Goal: Transaction & Acquisition: Download file/media

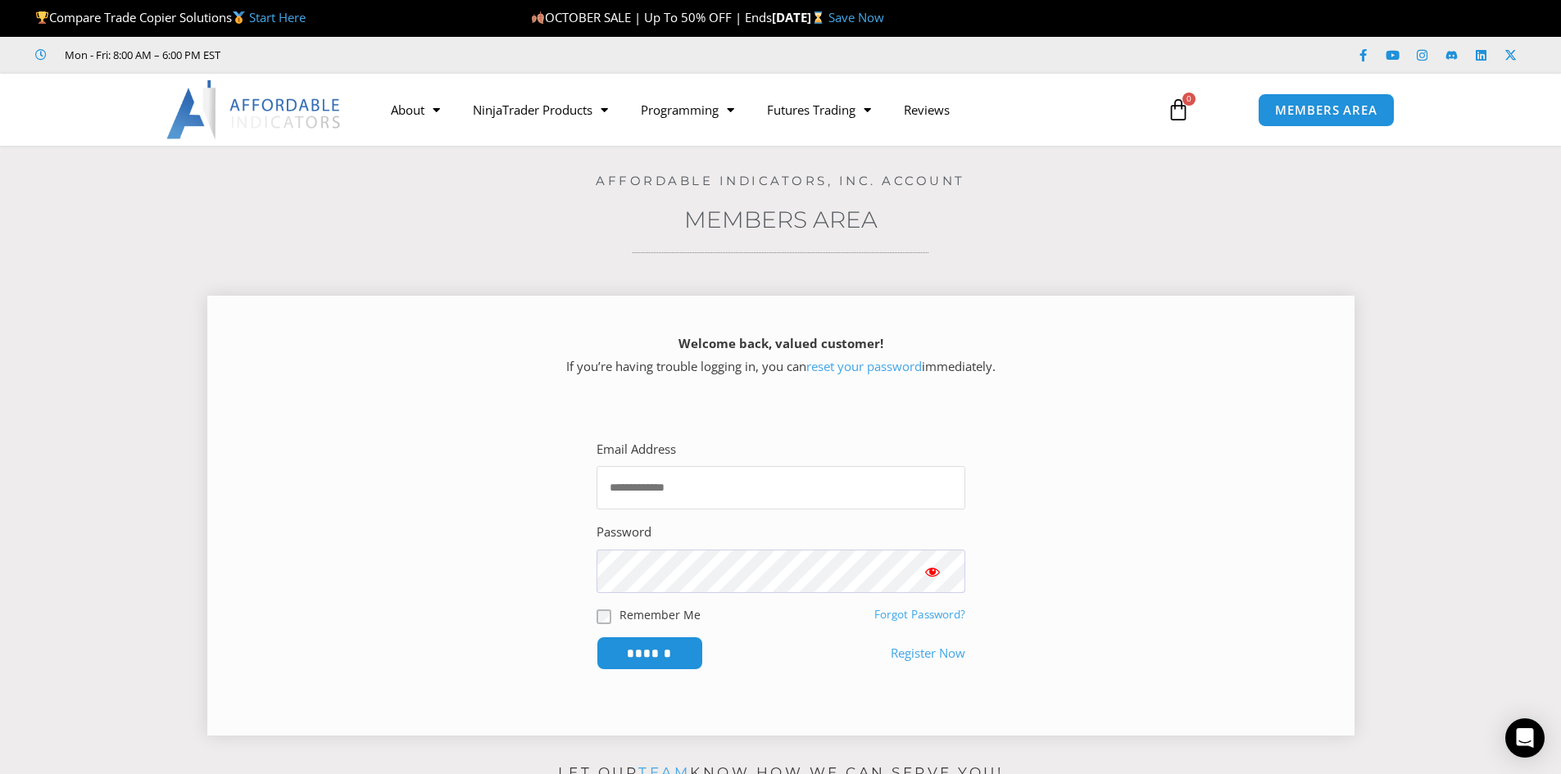
click at [739, 493] on input "Email Address" at bounding box center [781, 487] width 369 height 43
type input "**********"
click at [931, 574] on span "Show password" at bounding box center [932, 572] width 16 height 16
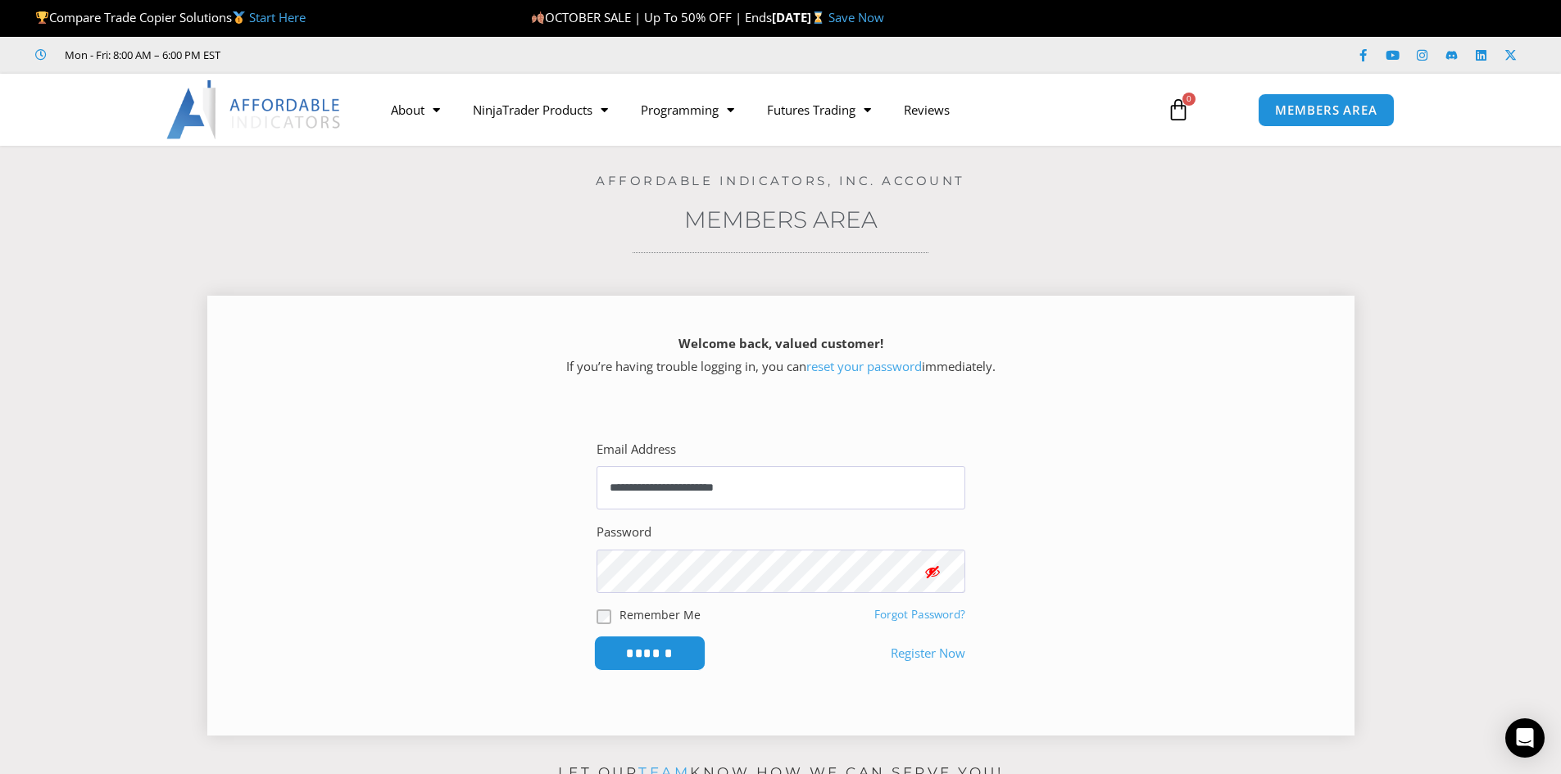
click at [660, 656] on input "******" at bounding box center [649, 653] width 112 height 35
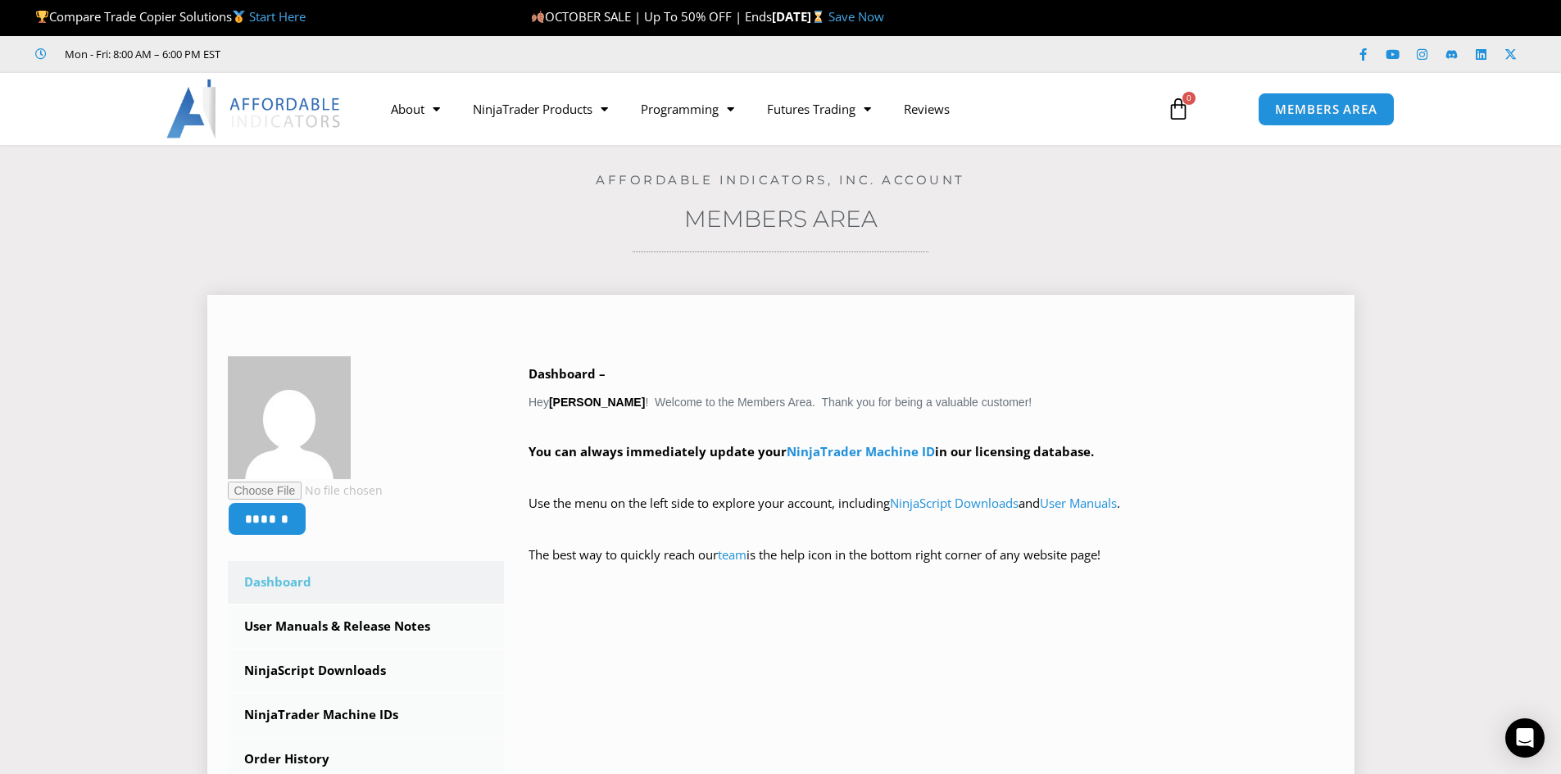
scroll to position [328, 0]
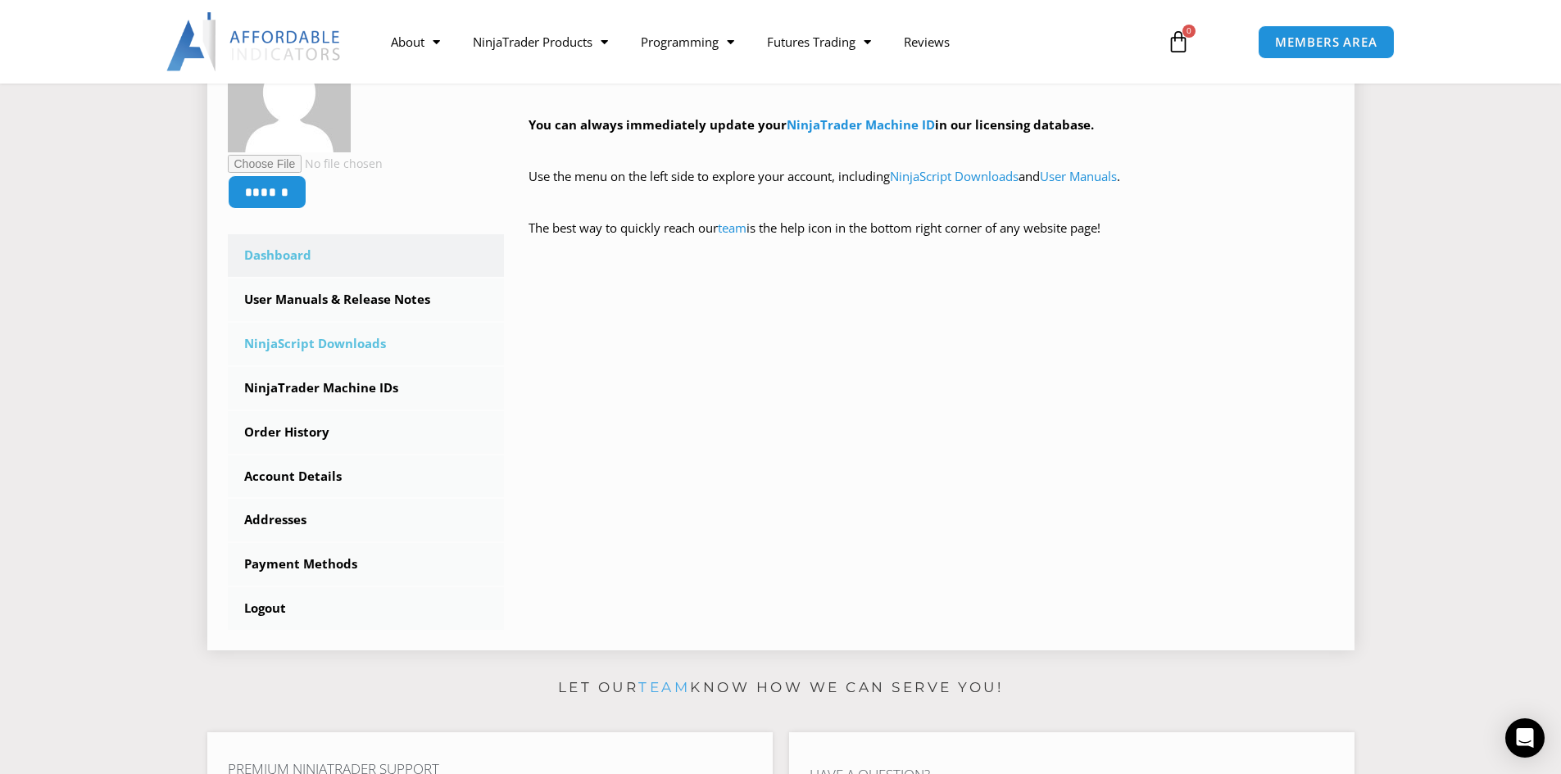
click at [350, 346] on link "NinjaScript Downloads" at bounding box center [366, 344] width 277 height 43
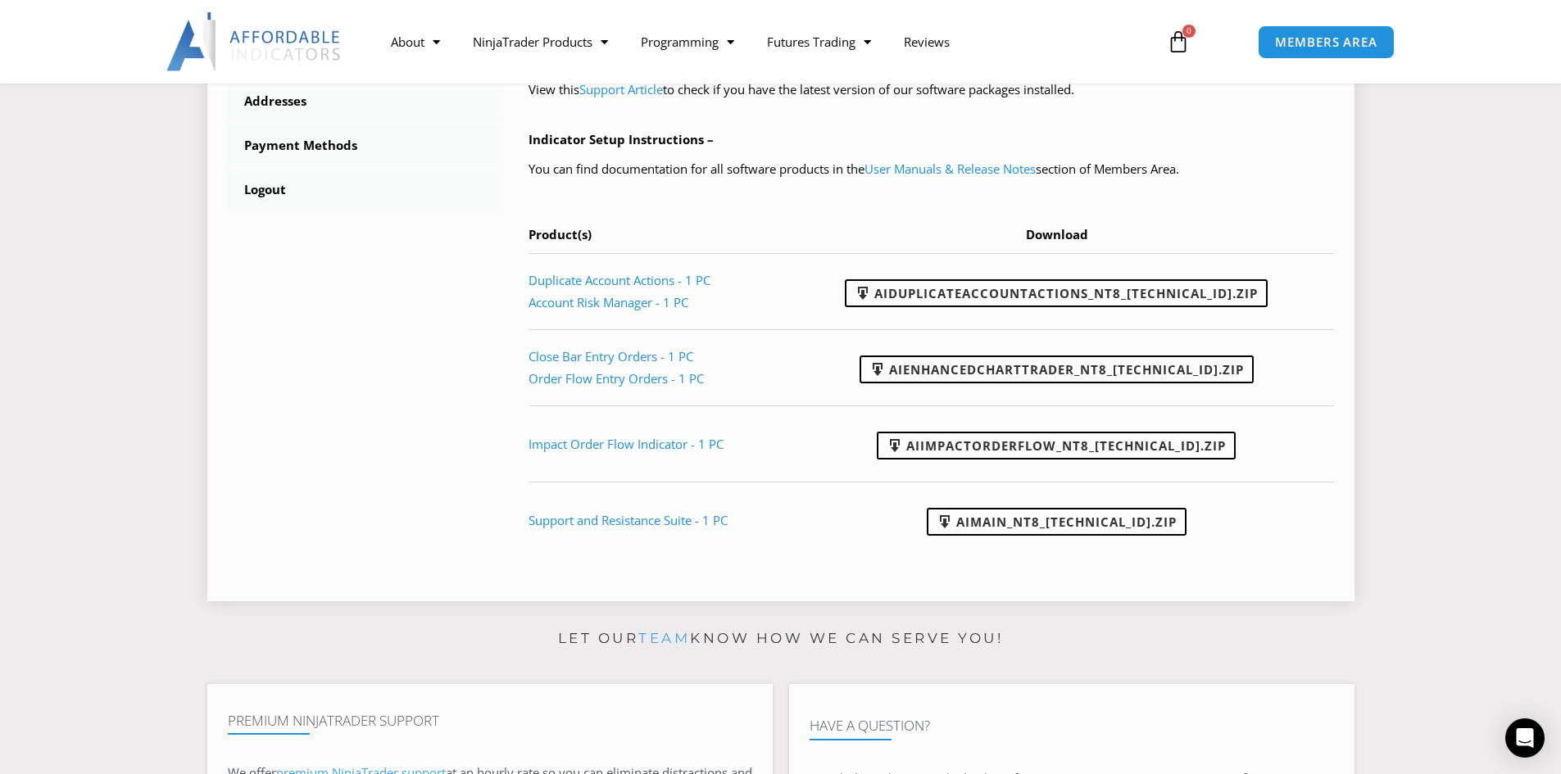
scroll to position [738, 0]
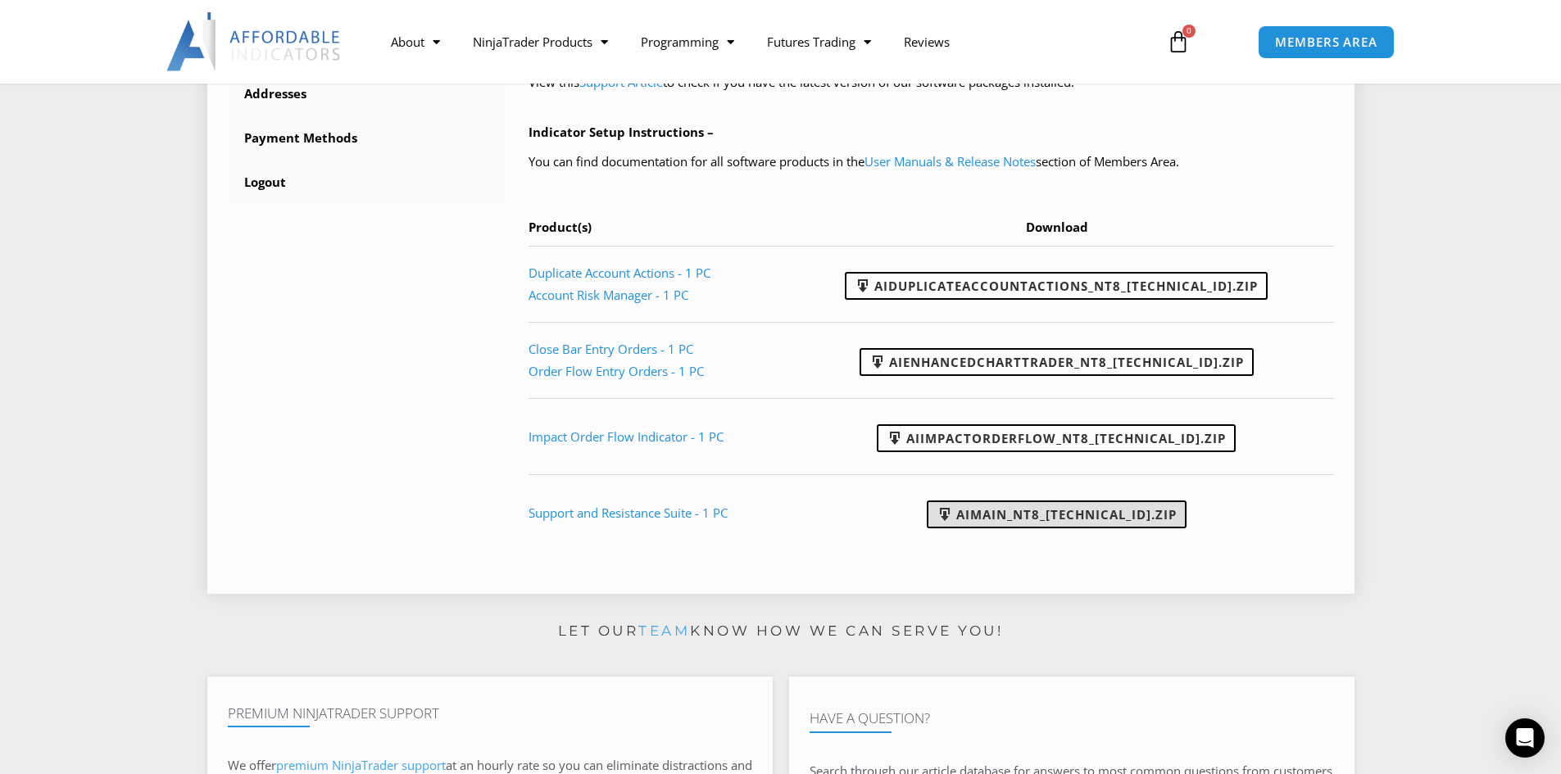
click at [1037, 518] on link "AIMain_NT8_24.9.24.1.zip" at bounding box center [1057, 515] width 260 height 28
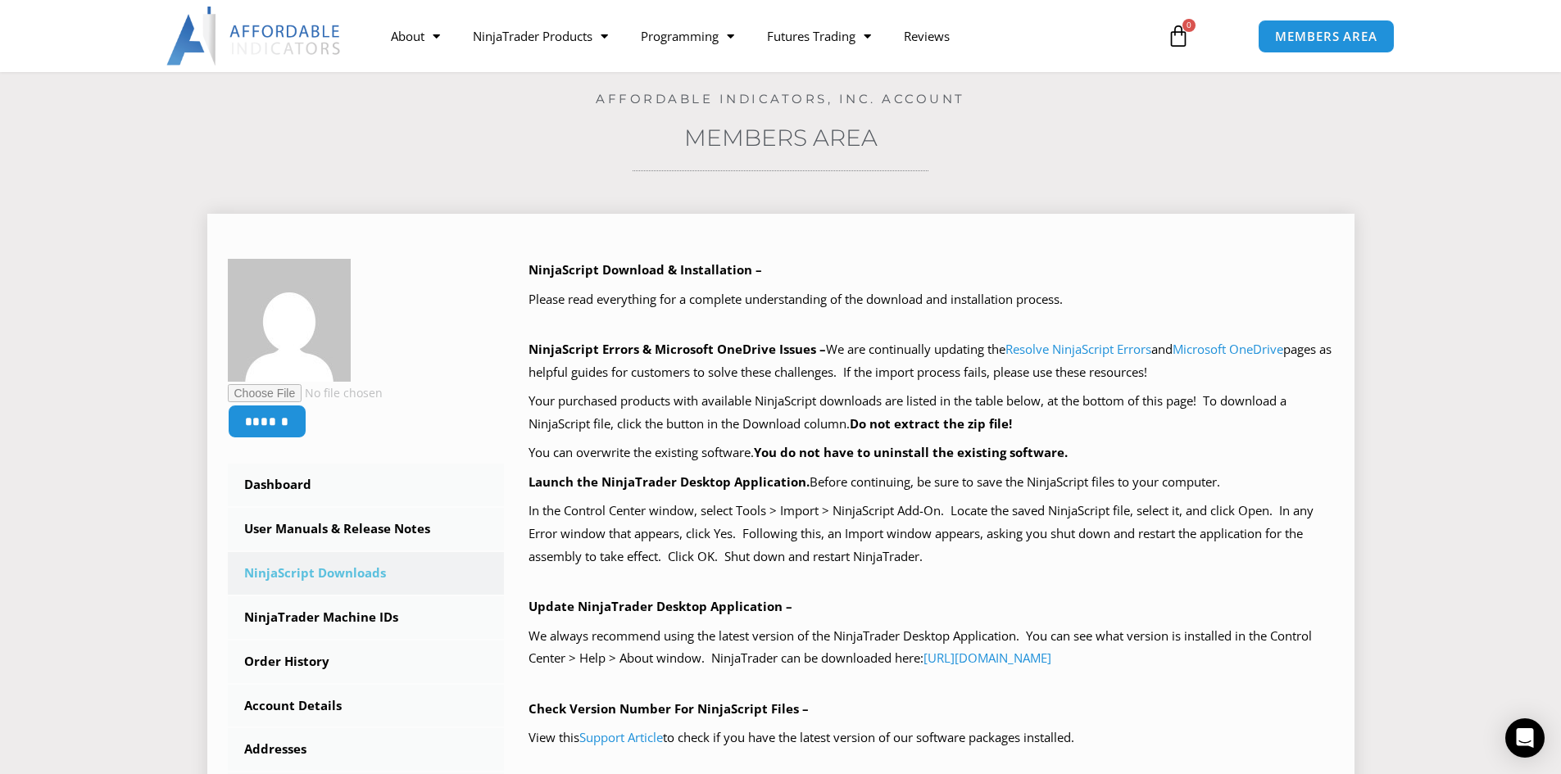
scroll to position [0, 0]
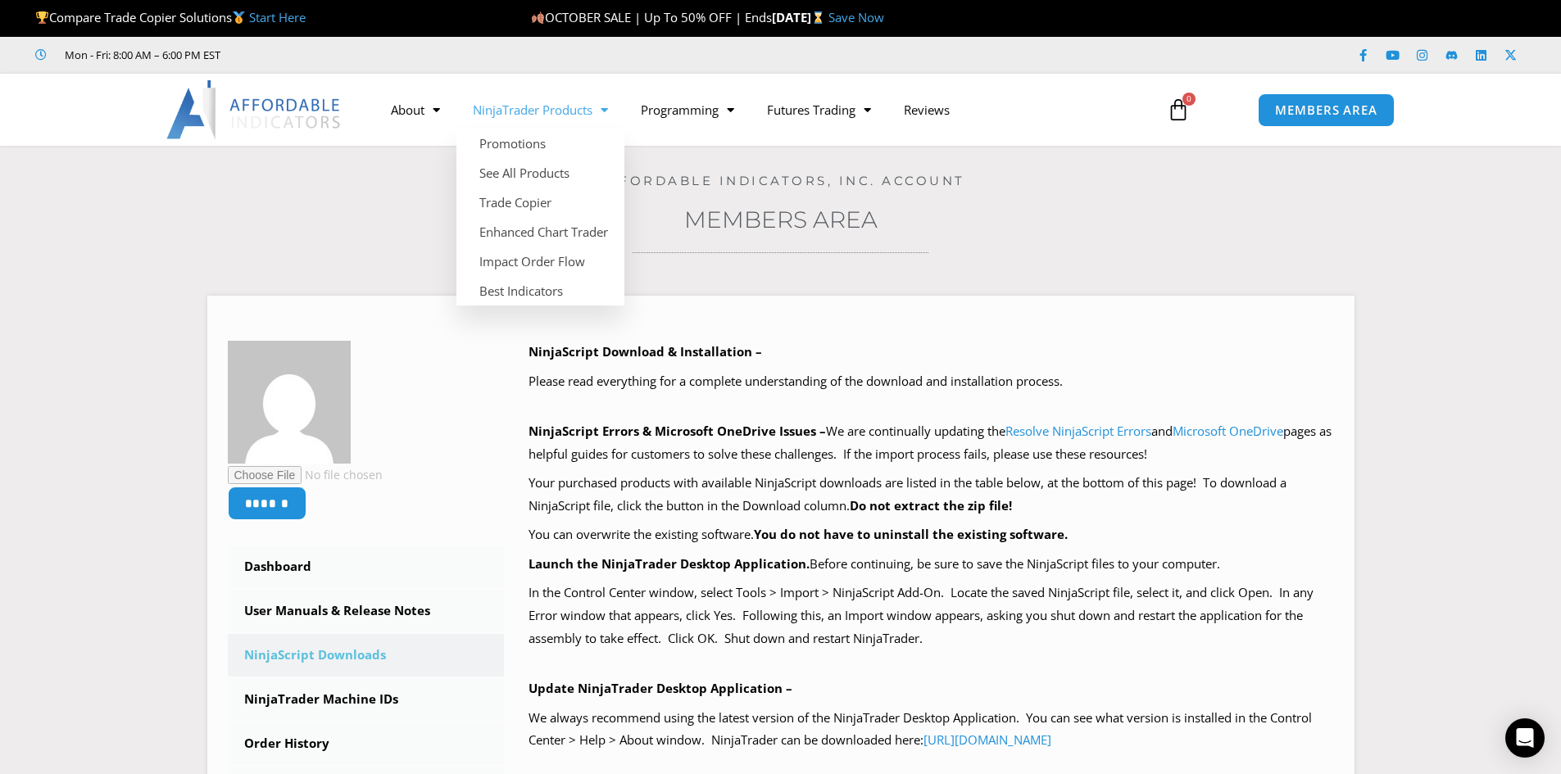
click at [608, 107] on span "Menu" at bounding box center [600, 110] width 16 height 29
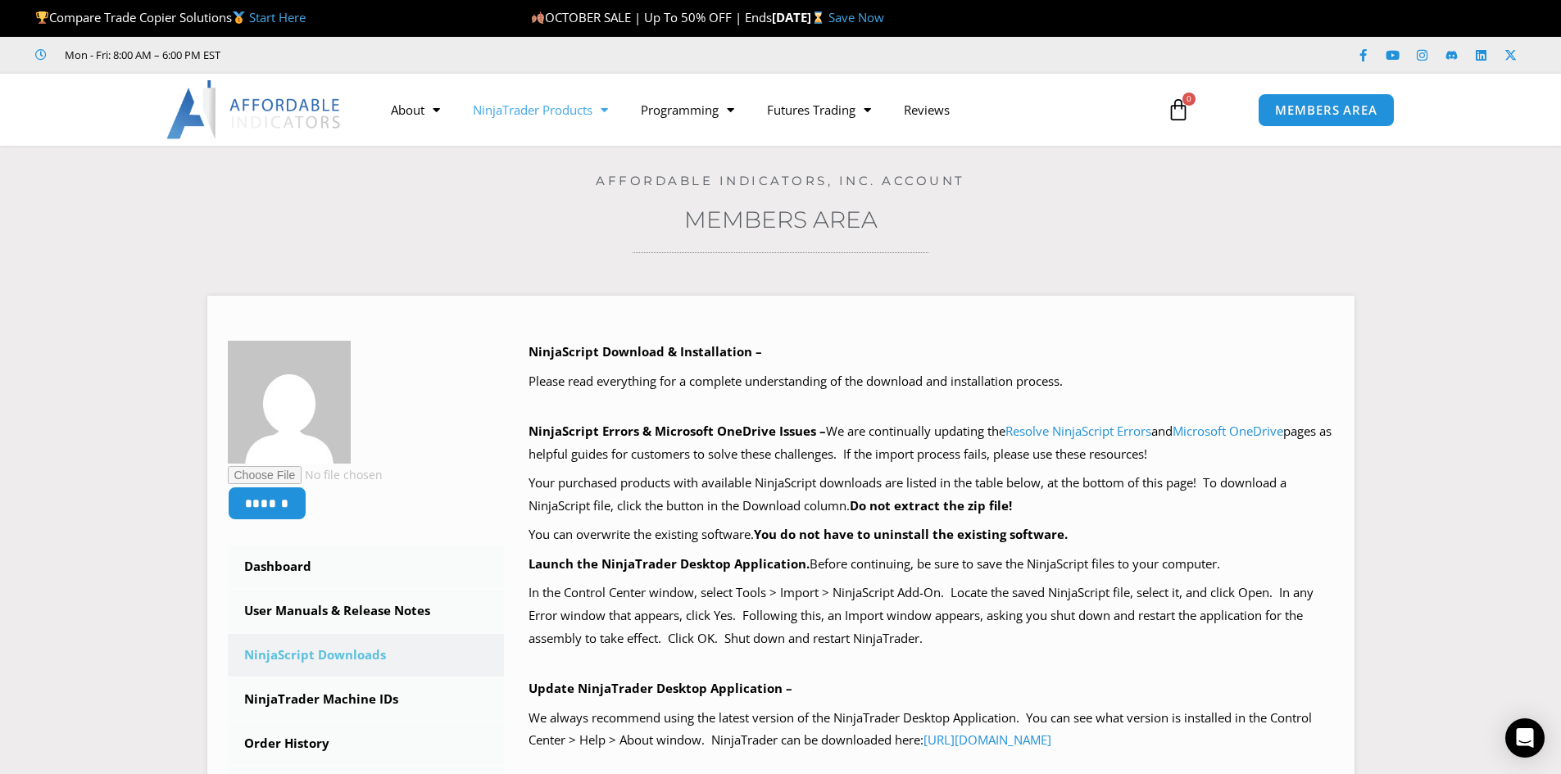
click at [608, 114] on span "Menu" at bounding box center [600, 110] width 16 height 29
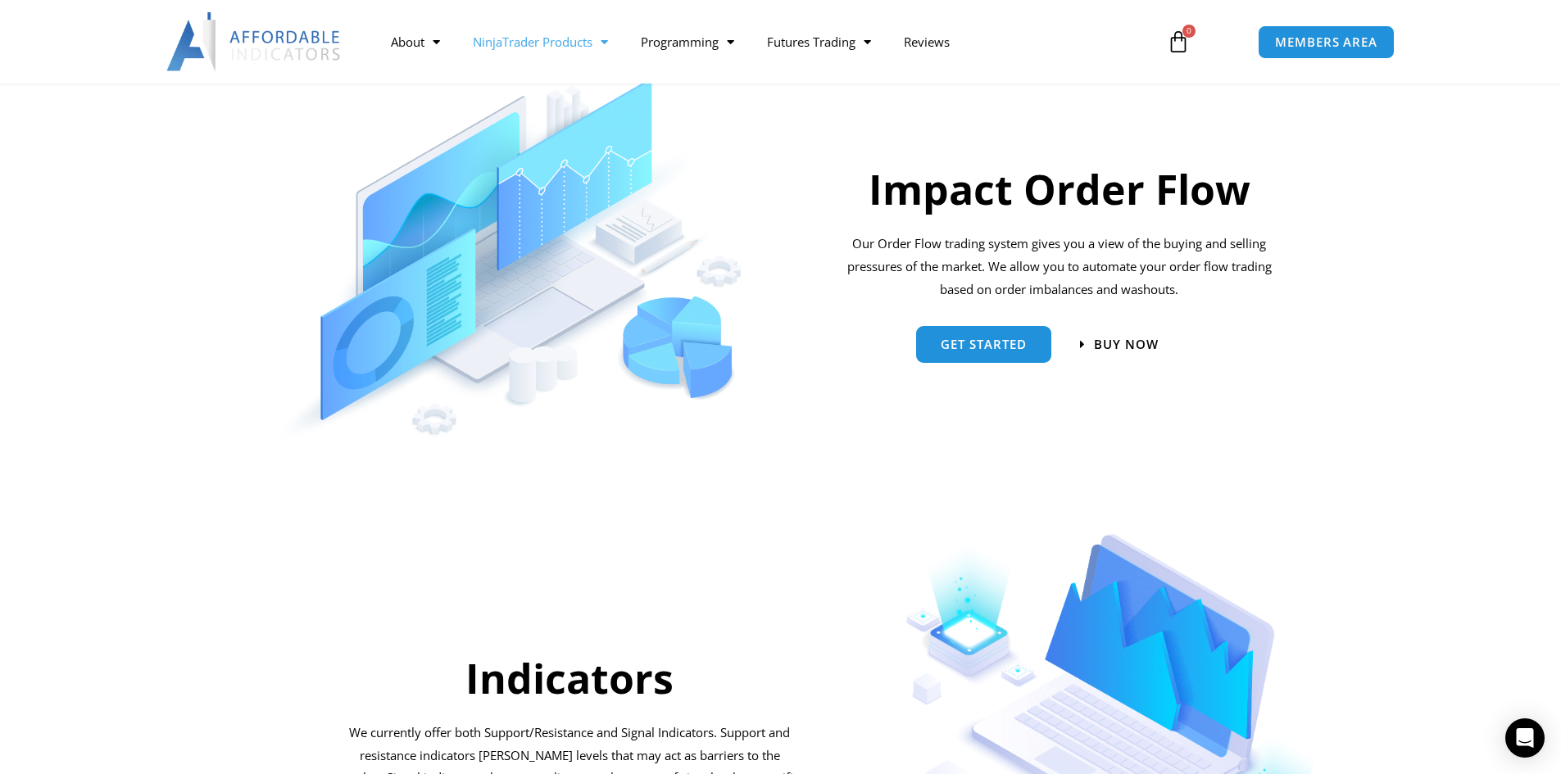
scroll to position [1548, 0]
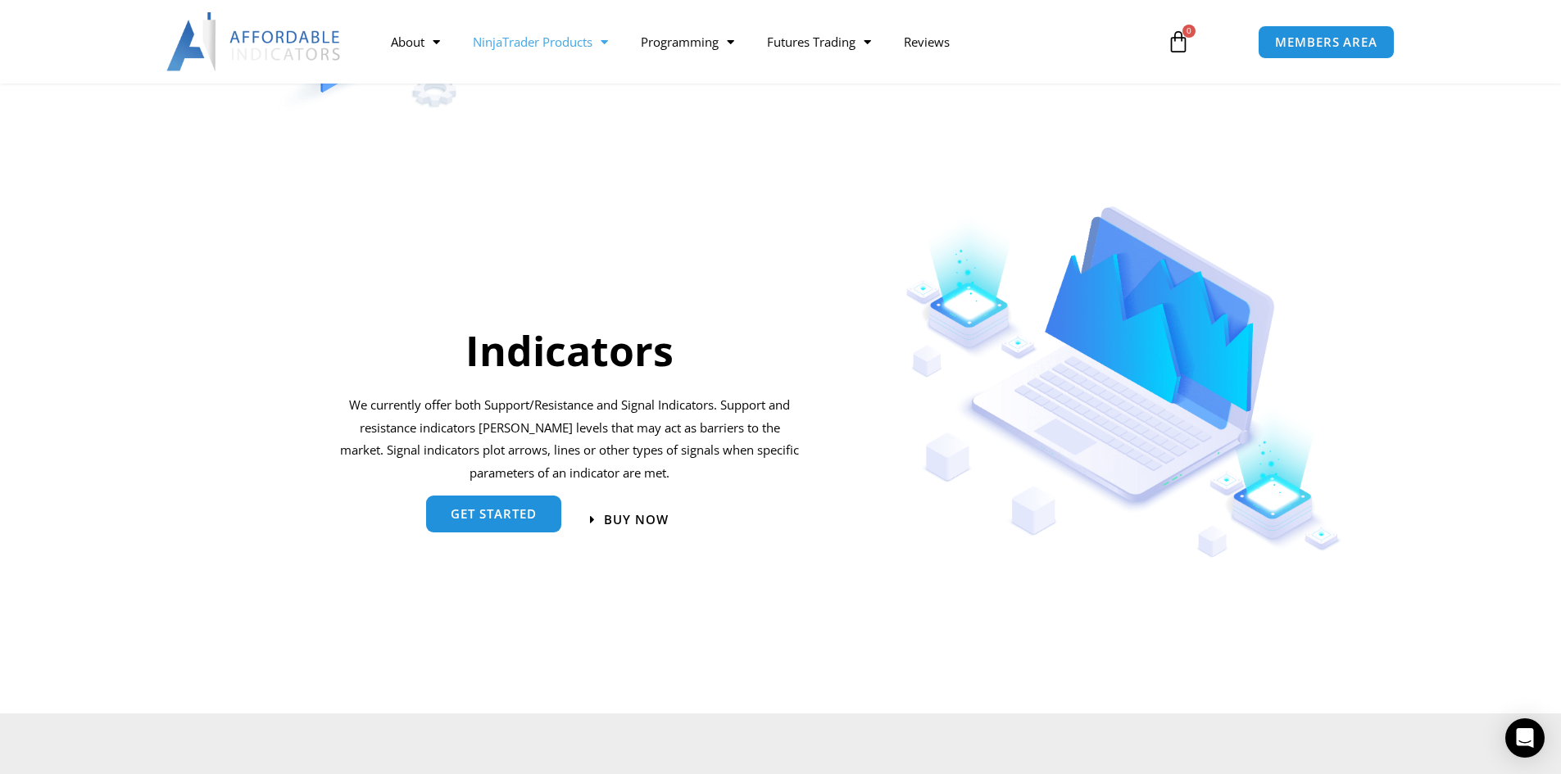
click at [497, 515] on span "get started" at bounding box center [494, 514] width 86 height 12
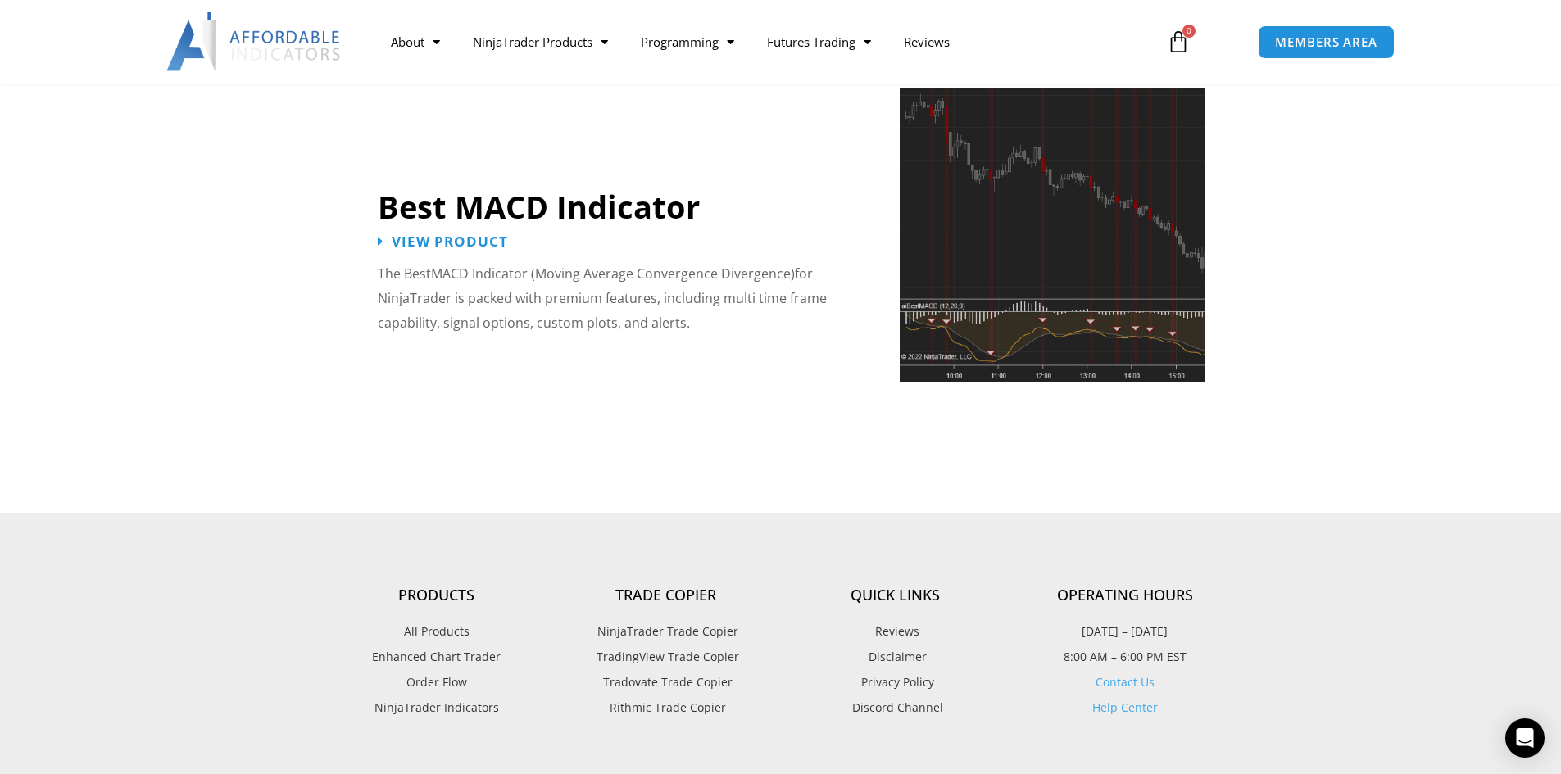
scroll to position [3688, 0]
click at [479, 234] on span "View Product" at bounding box center [451, 242] width 128 height 16
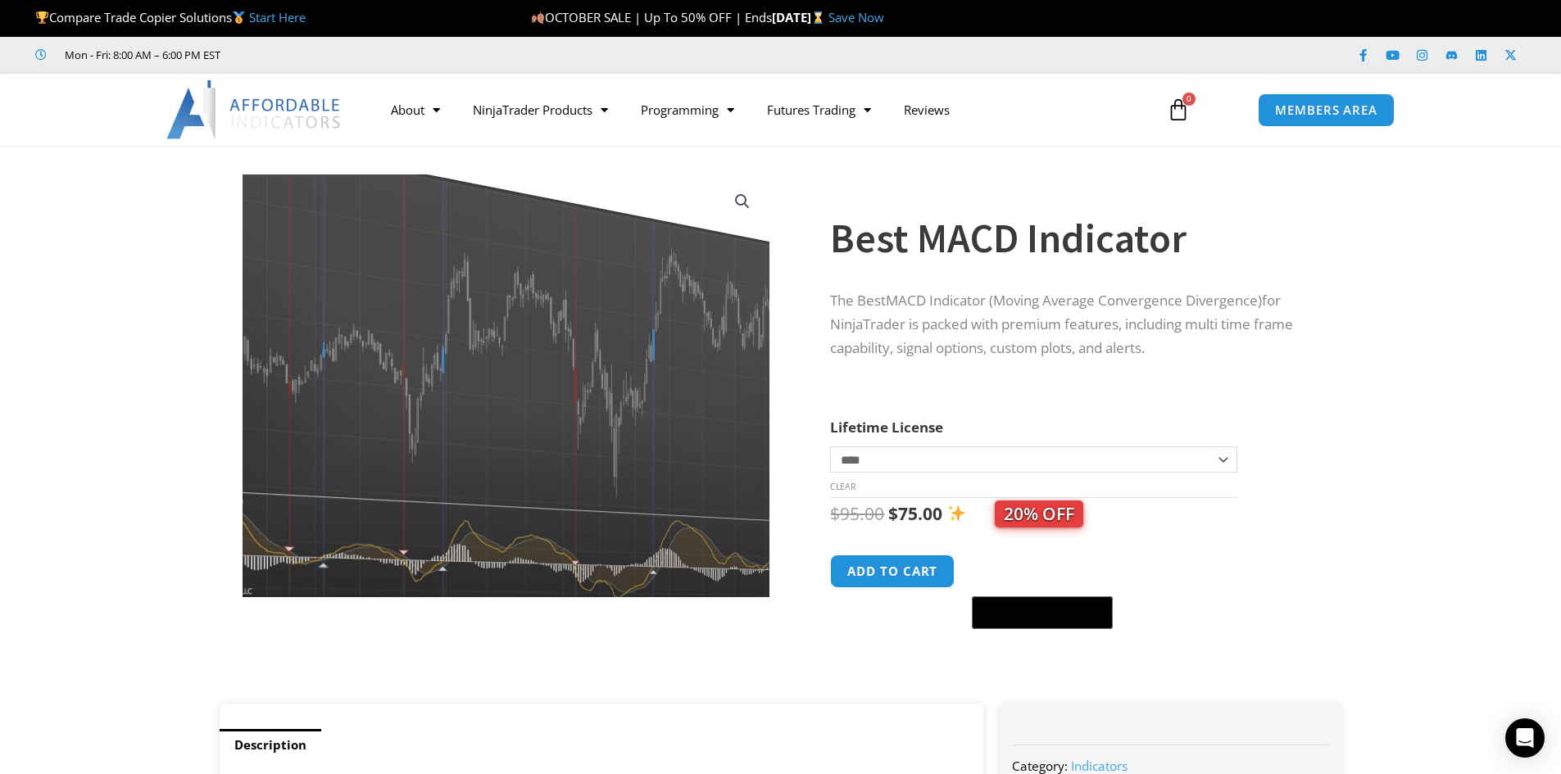
click at [500, 513] on img at bounding box center [508, 342] width 712 height 572
